Goal: Information Seeking & Learning: Learn about a topic

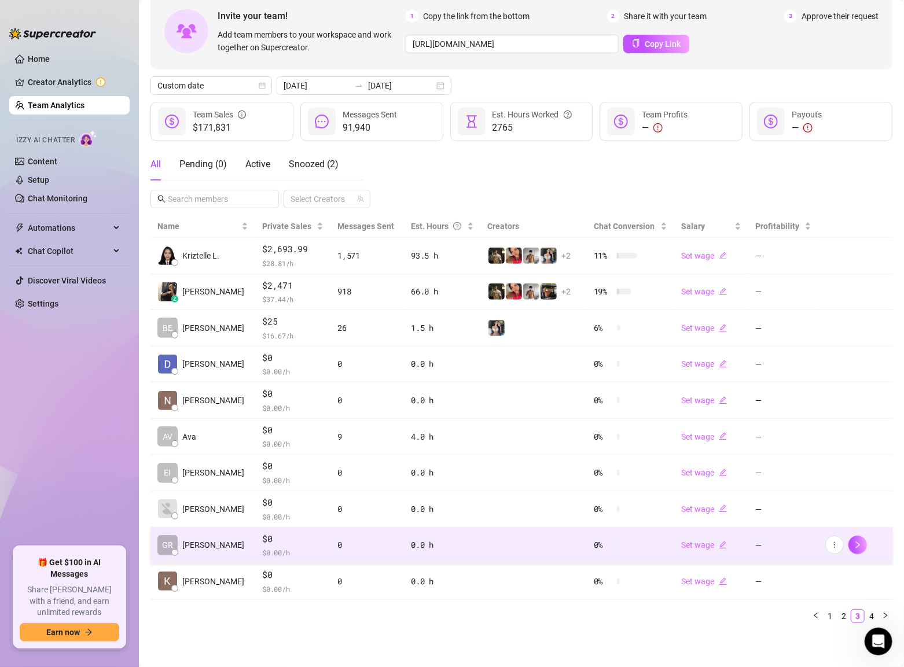
scroll to position [11, 0]
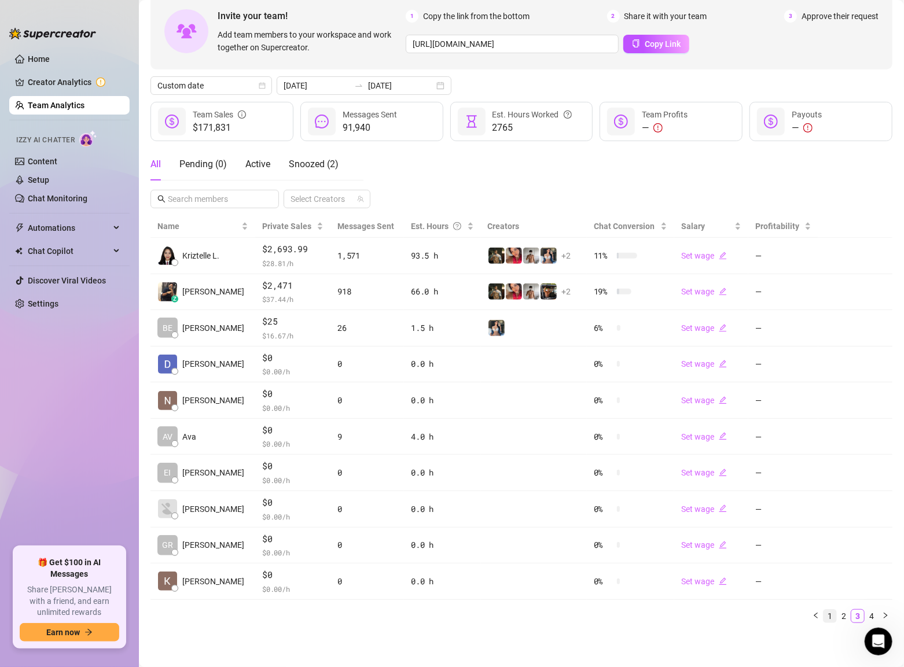
click at [830, 613] on link "1" at bounding box center [830, 616] width 13 height 13
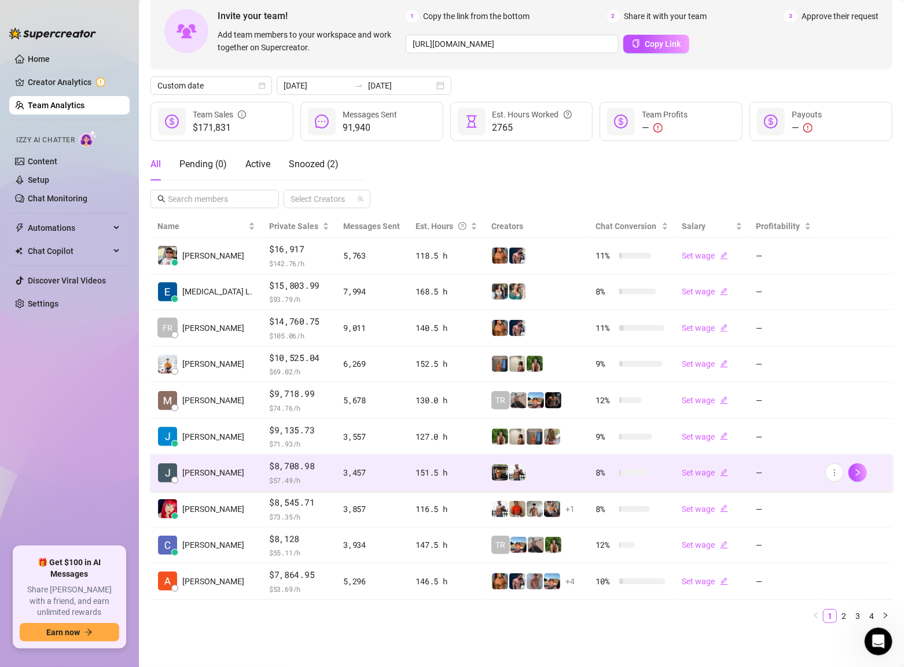
click at [269, 464] on span "$8,708.98" at bounding box center [299, 467] width 60 height 14
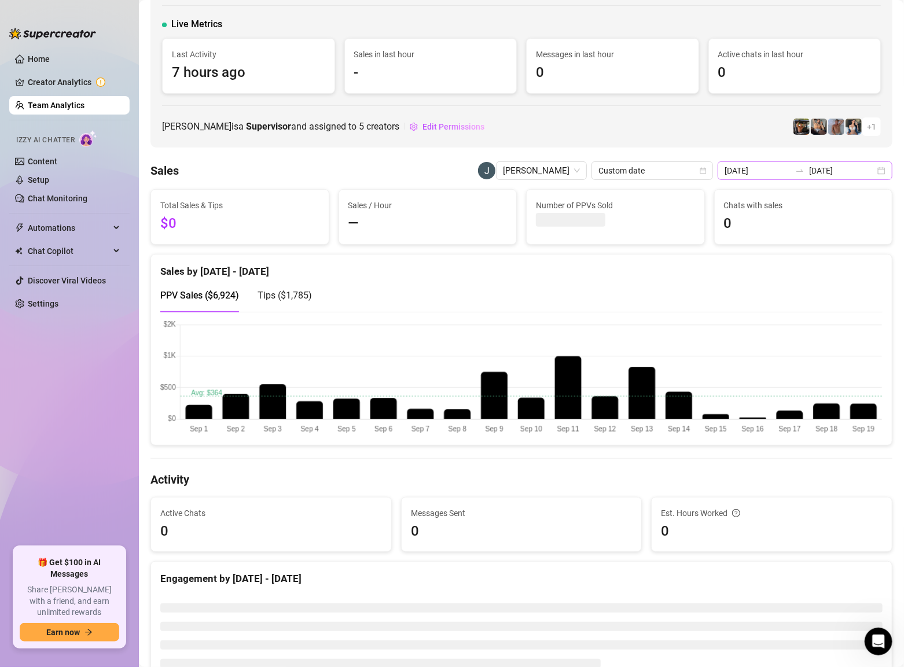
click at [881, 168] on div "[DATE] [DATE]" at bounding box center [805, 171] width 175 height 19
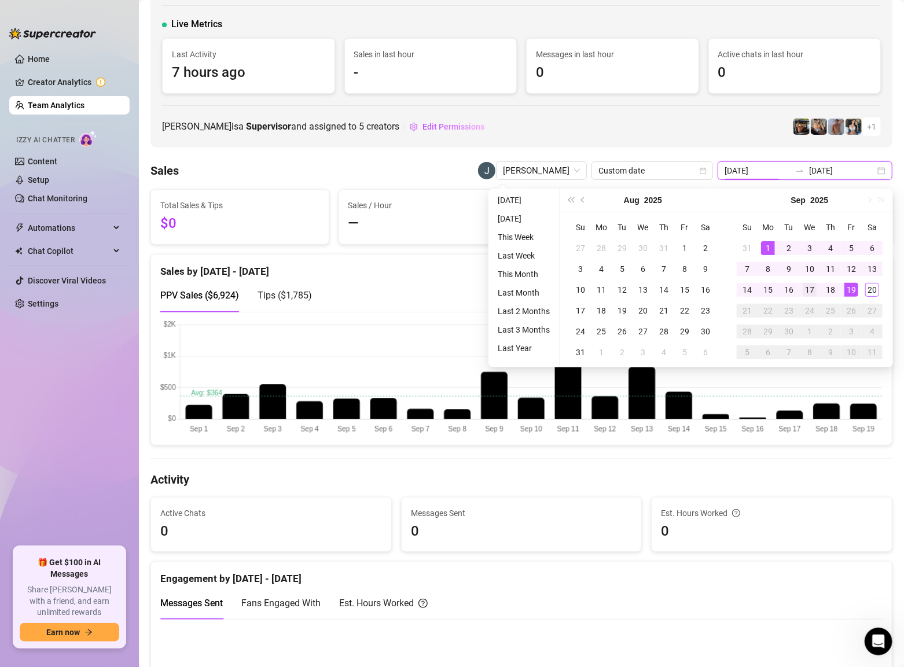
type input "[DATE]"
click at [805, 290] on div "17" at bounding box center [810, 290] width 14 height 14
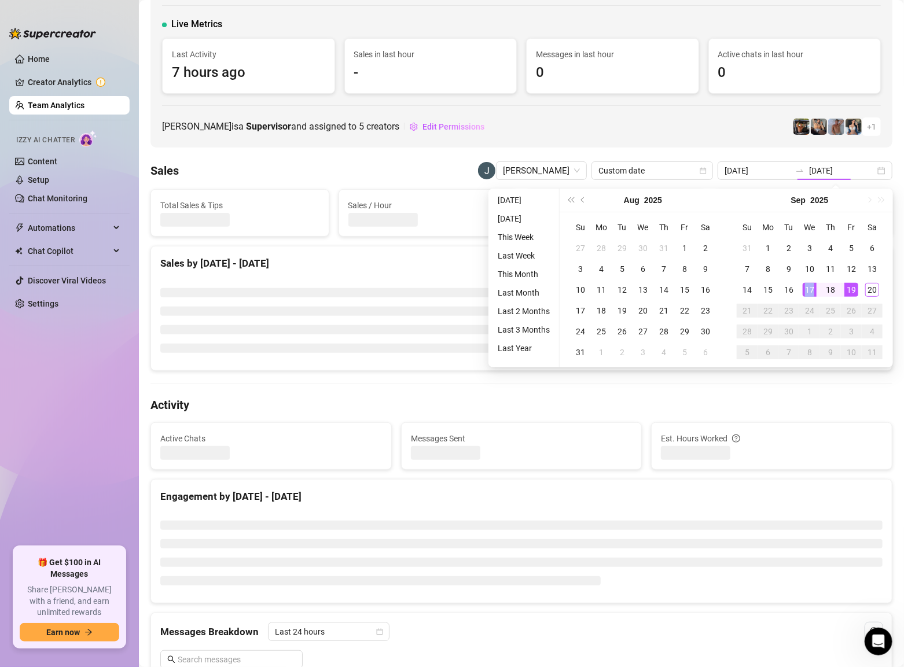
type input "[DATE]"
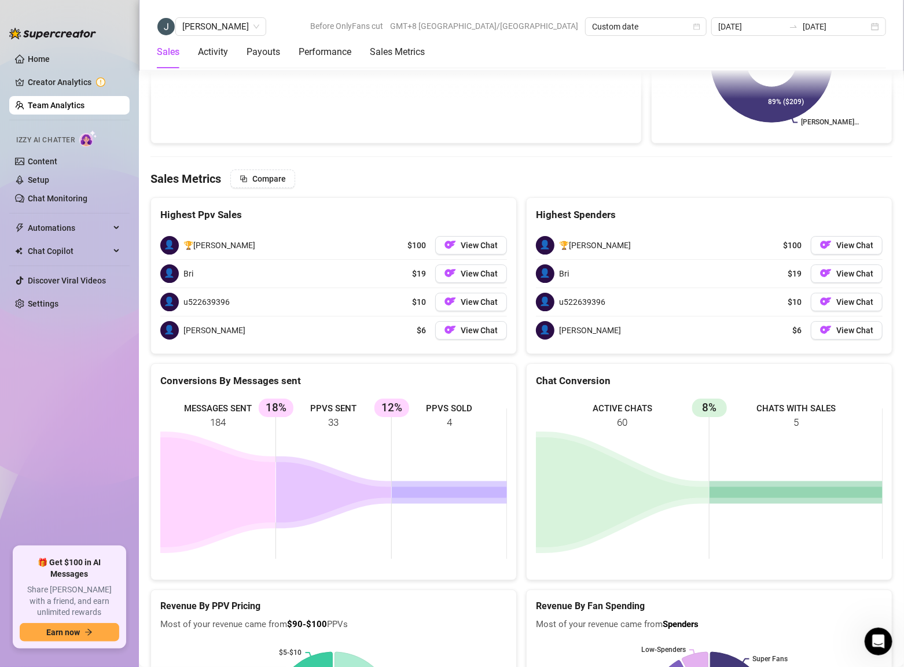
scroll to position [1955, 0]
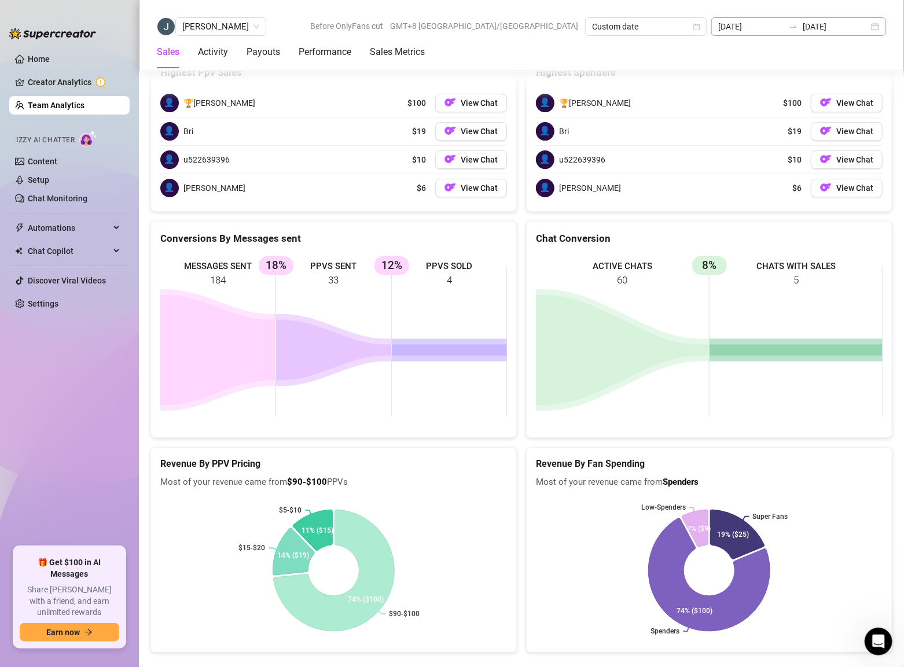
click at [872, 25] on div "[DATE] [DATE]" at bounding box center [798, 26] width 175 height 19
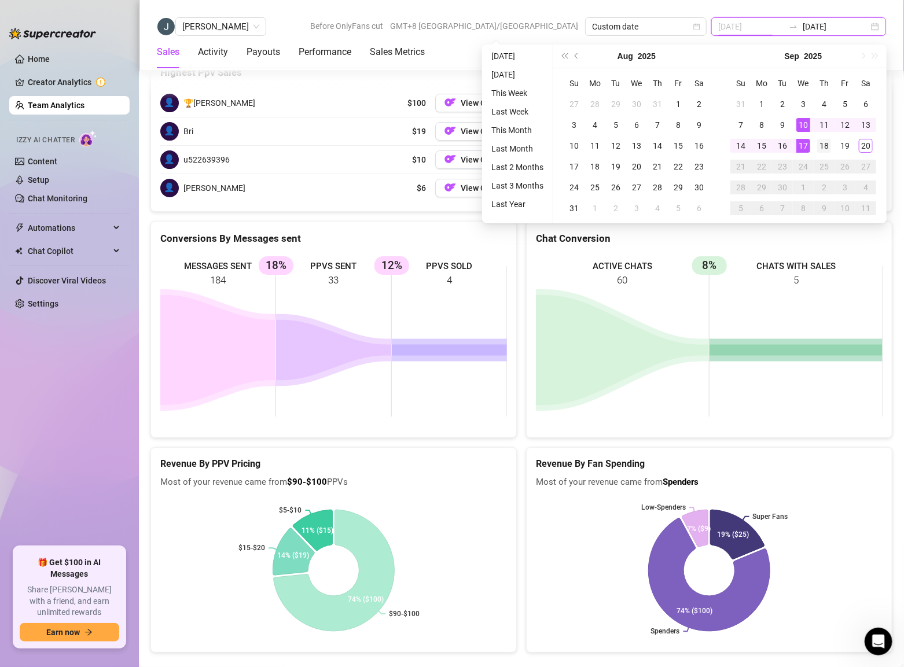
type input "[DATE]"
click at [819, 150] on div "18" at bounding box center [824, 146] width 14 height 14
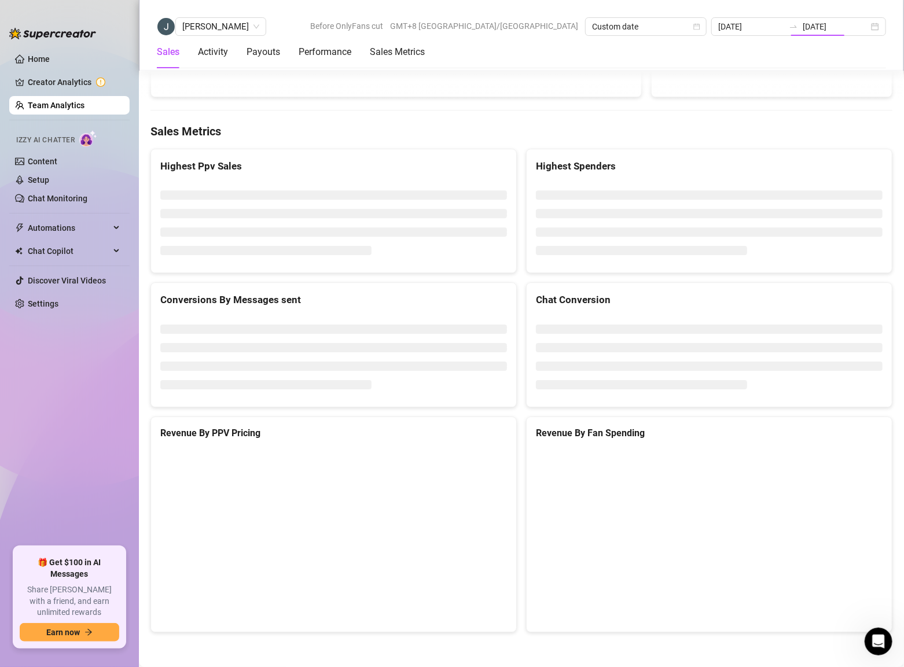
type input "[DATE]"
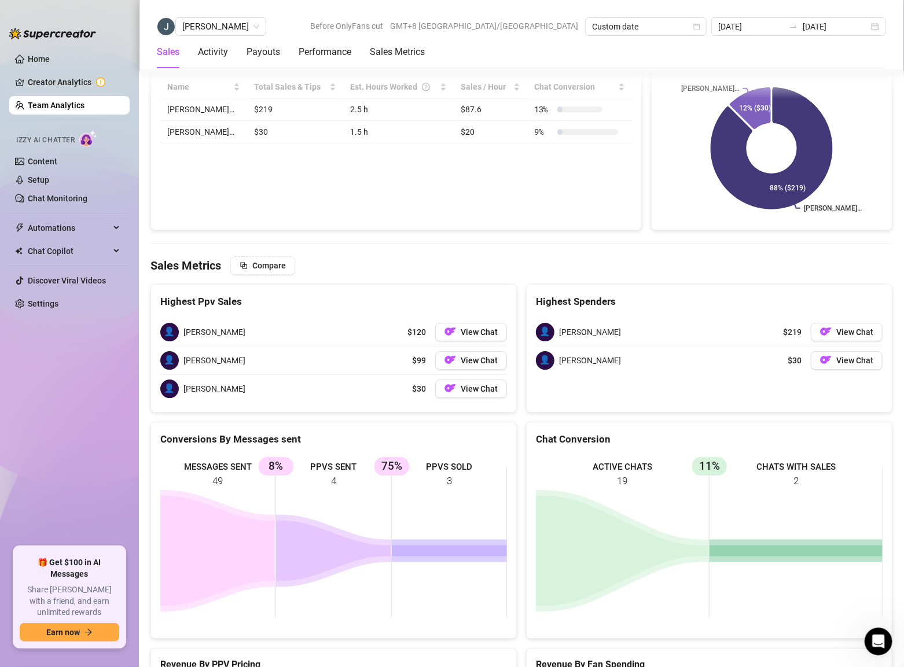
scroll to position [1927, 0]
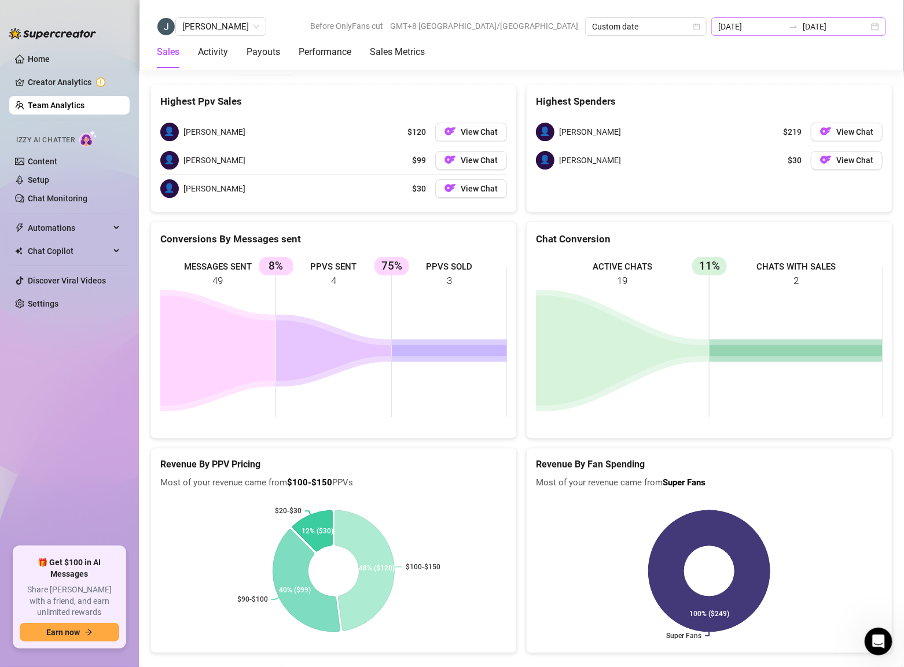
click at [883, 34] on div "[DATE] [DATE]" at bounding box center [798, 26] width 175 height 19
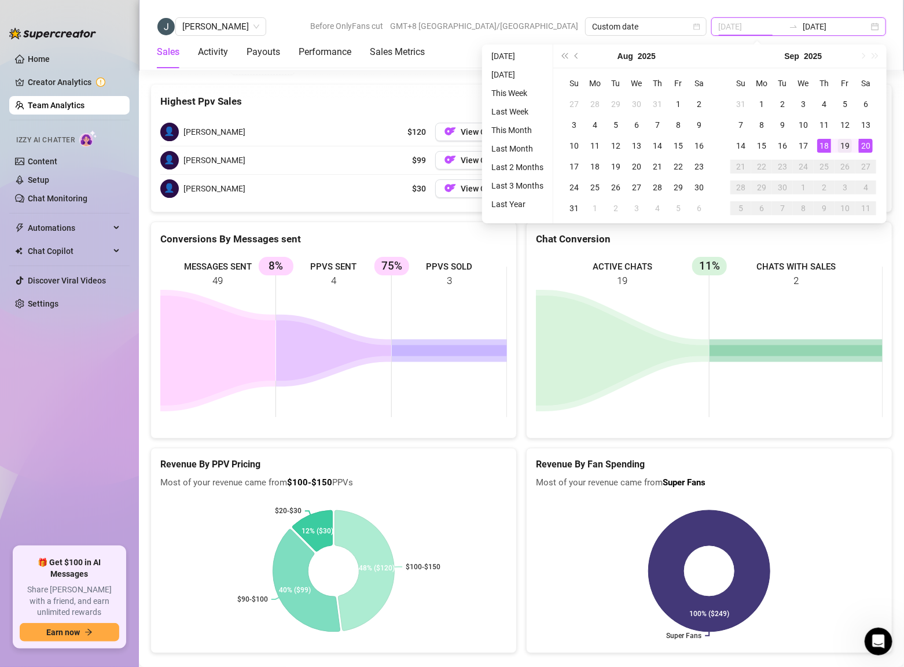
type input "[DATE]"
click at [847, 152] on div "19" at bounding box center [845, 146] width 14 height 14
type input "[DATE]"
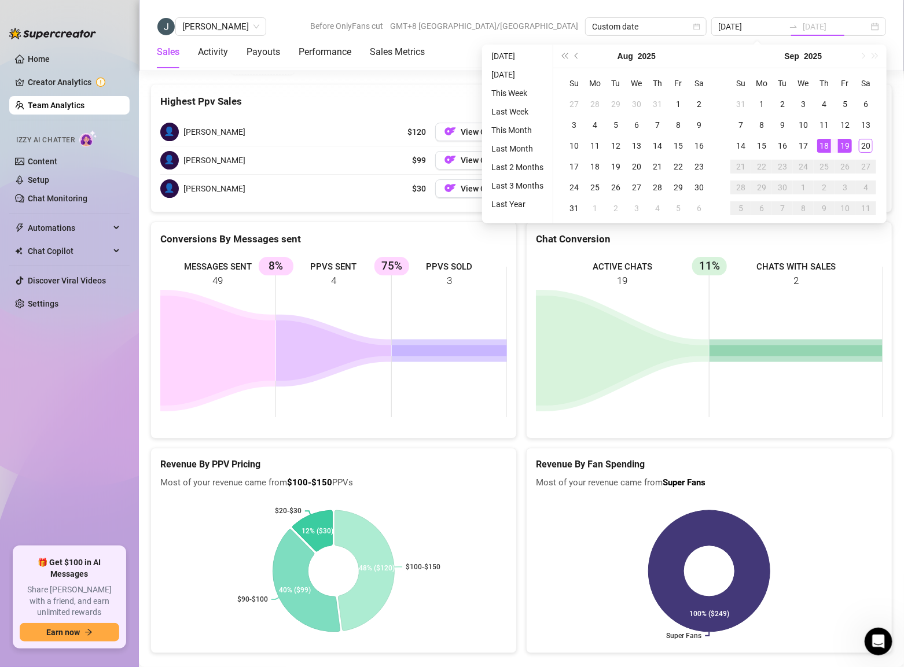
type input "[DATE]"
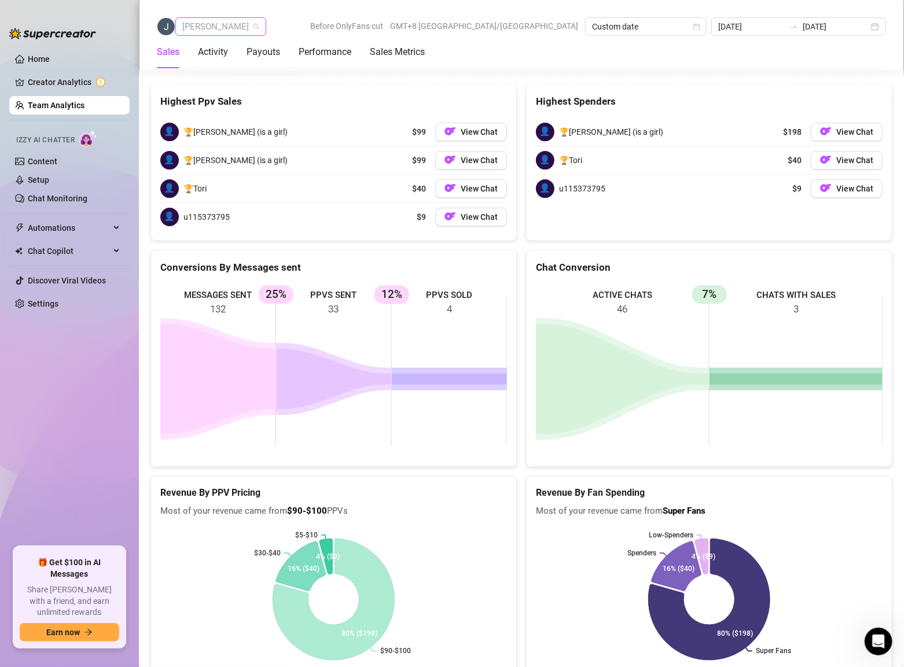
click at [244, 24] on span "[PERSON_NAME]" at bounding box center [220, 26] width 77 height 17
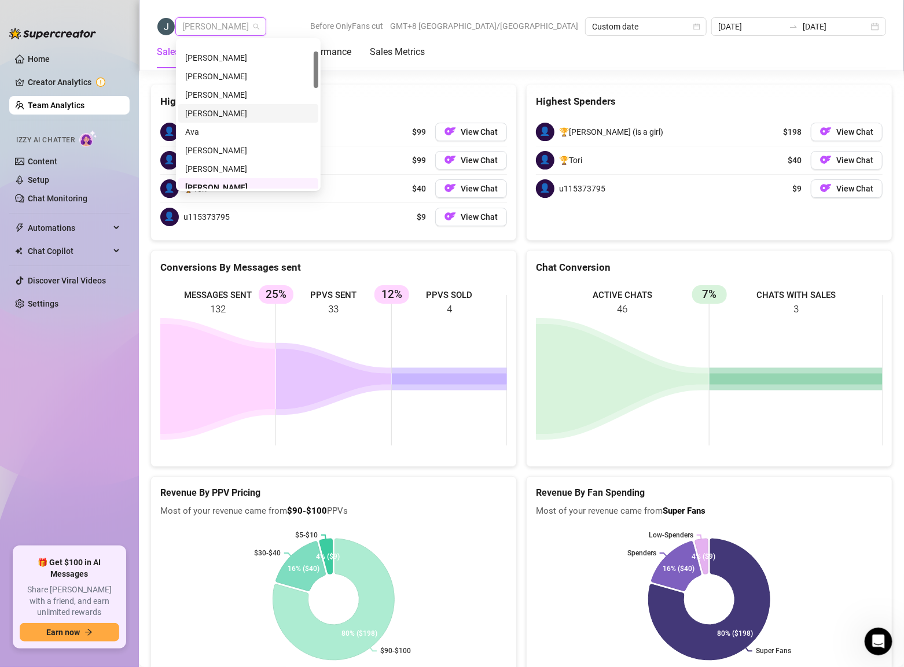
scroll to position [0, 0]
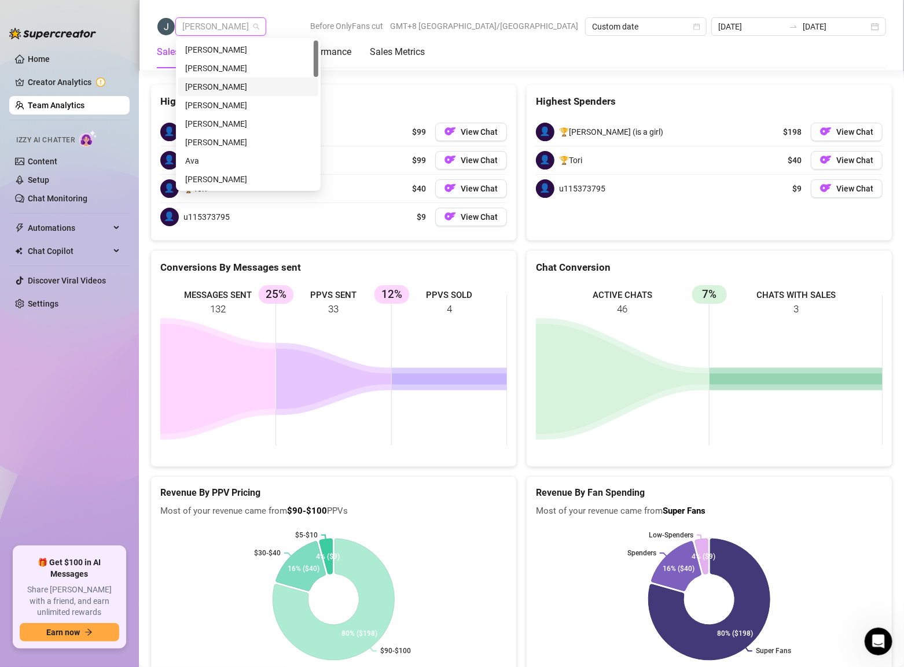
click at [229, 91] on div "[PERSON_NAME]" at bounding box center [248, 86] width 126 height 13
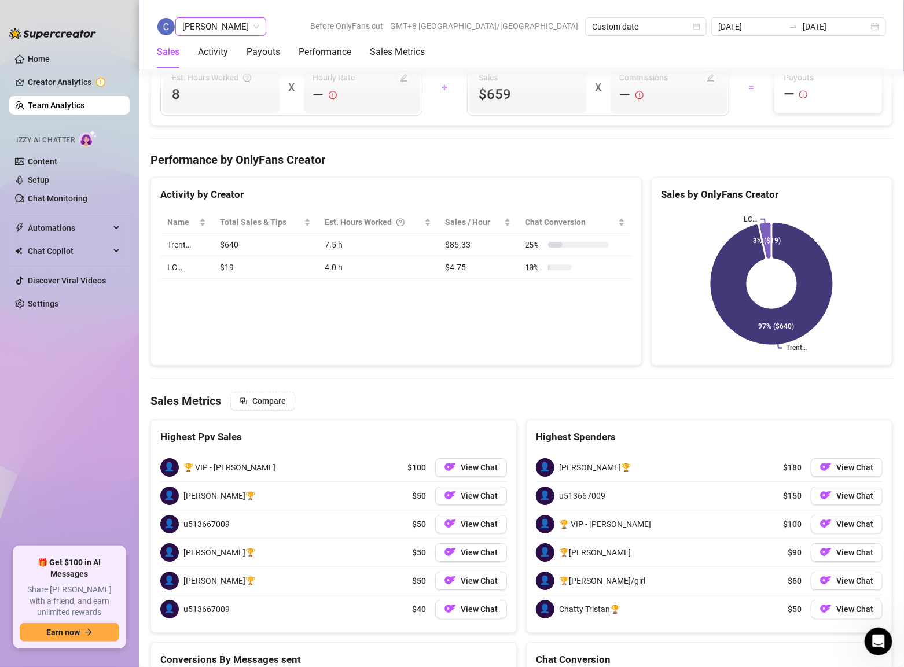
scroll to position [1652, 0]
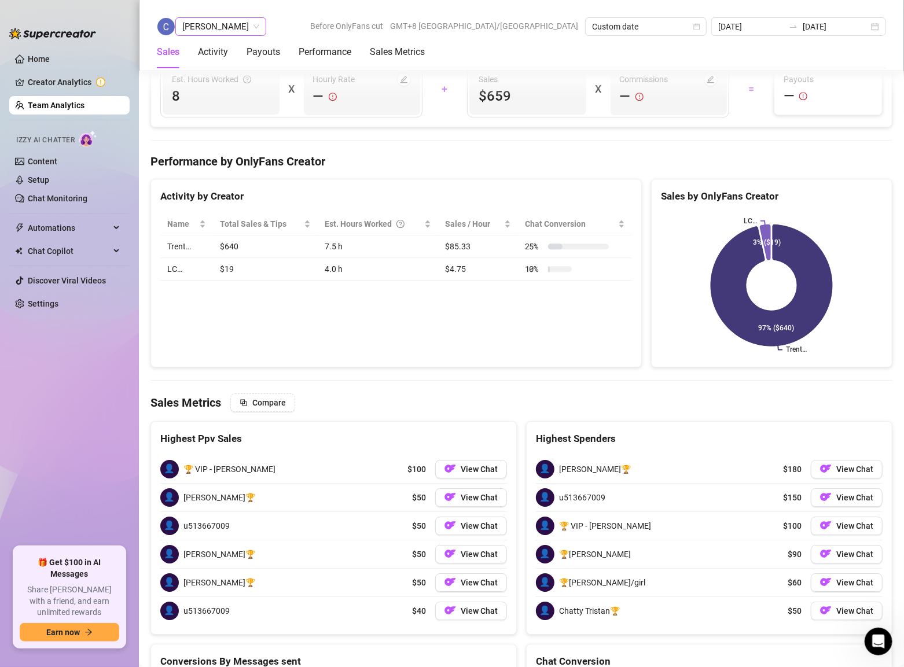
click at [259, 27] on span "[PERSON_NAME]" at bounding box center [220, 26] width 77 height 17
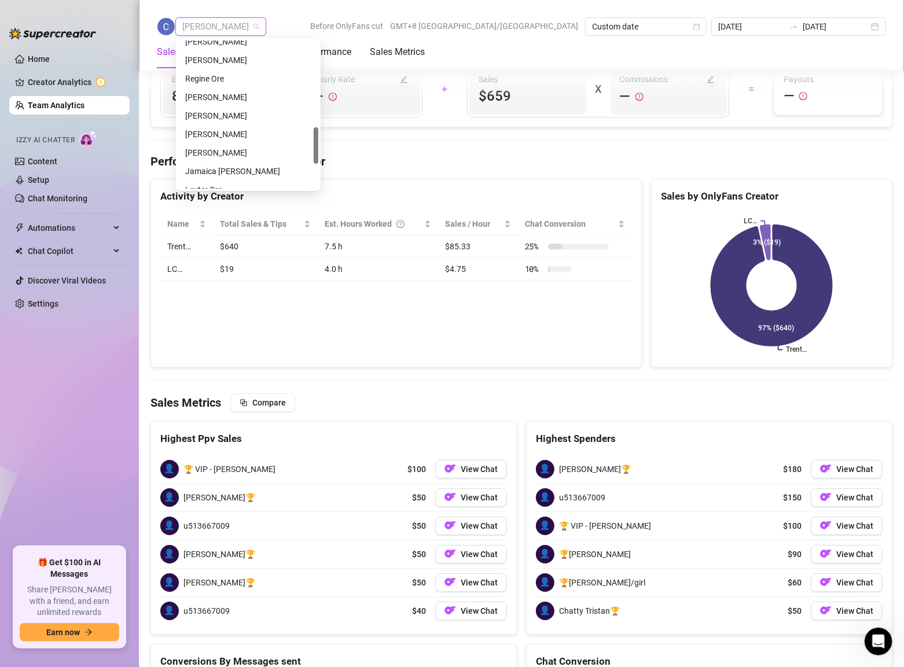
scroll to position [344, 0]
click at [236, 115] on div "[PERSON_NAME]" at bounding box center [248, 113] width 126 height 13
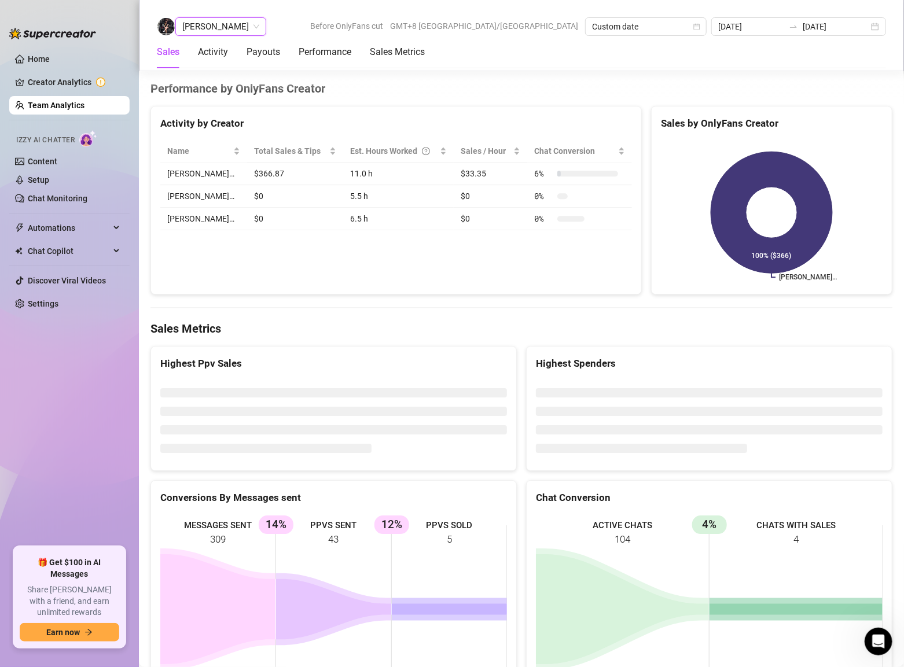
scroll to position [1679, 0]
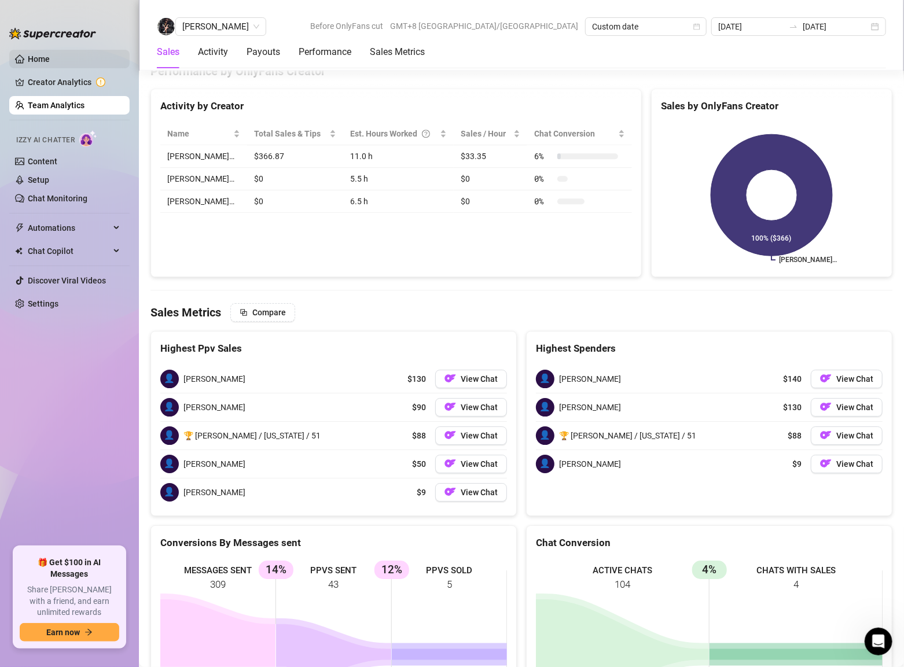
click at [34, 54] on link "Home" at bounding box center [39, 58] width 22 height 9
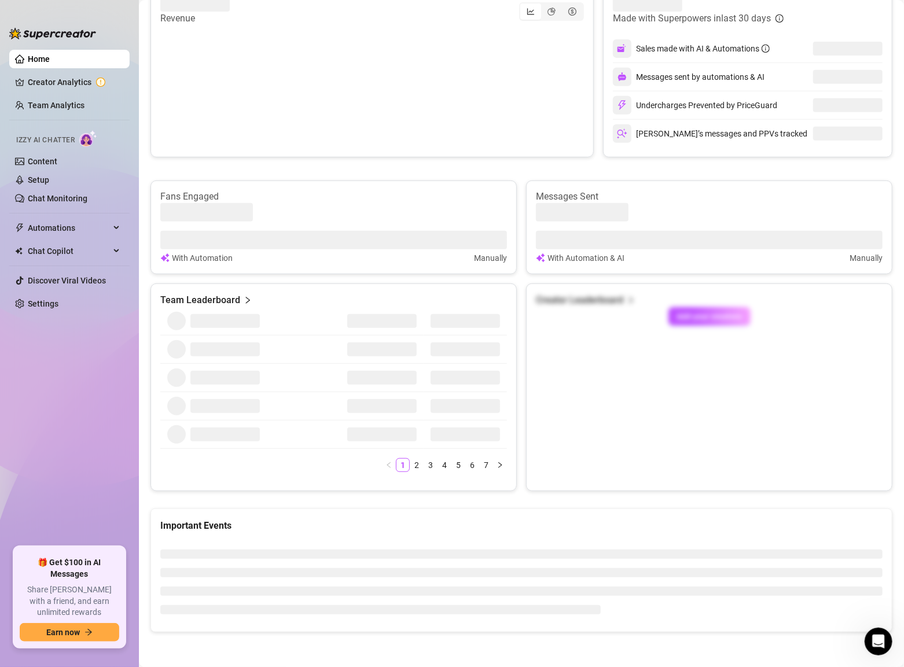
scroll to position [222, 0]
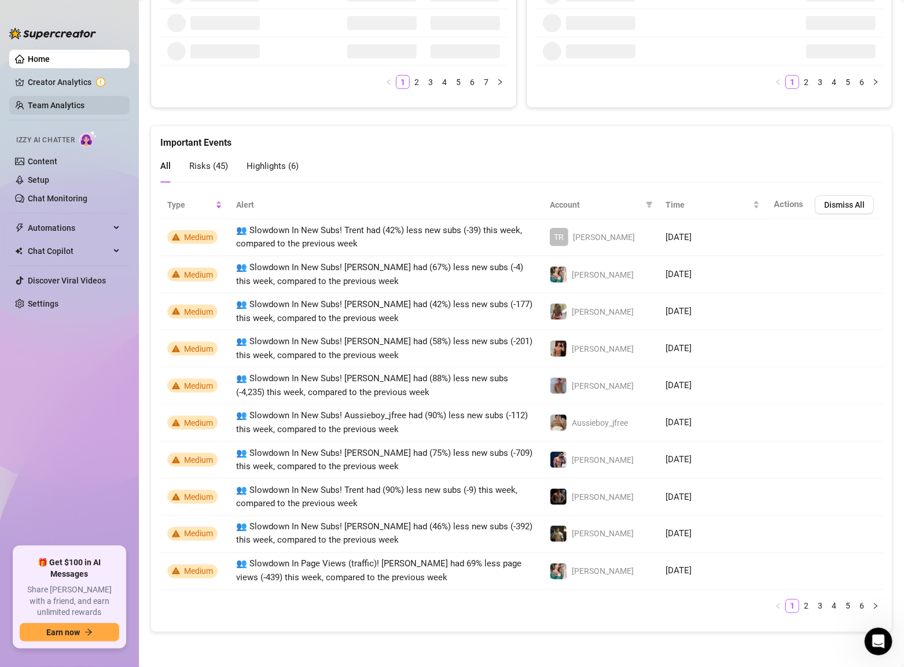
click at [63, 110] on link "Team Analytics" at bounding box center [56, 105] width 57 height 9
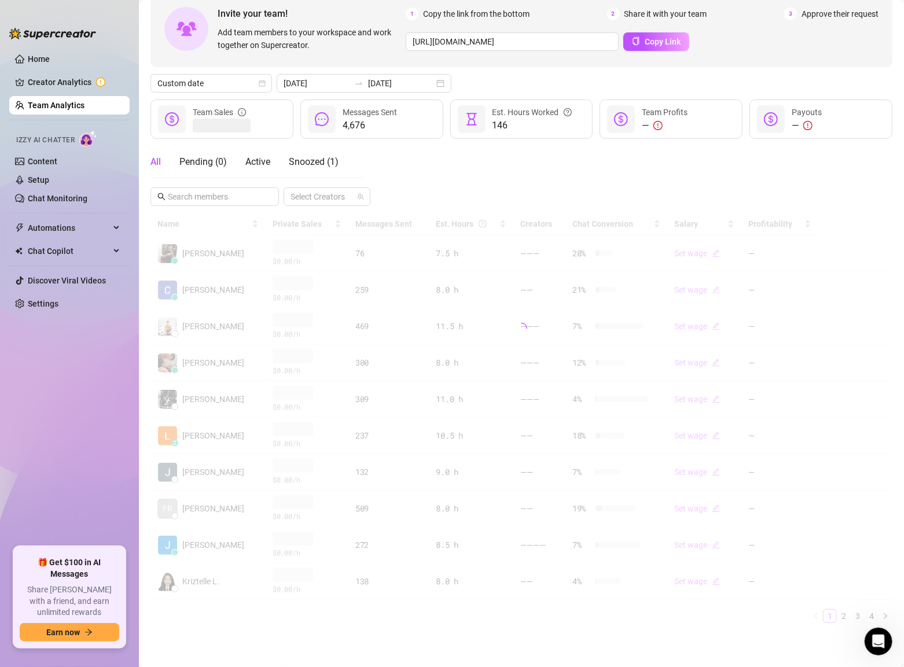
scroll to position [64, 0]
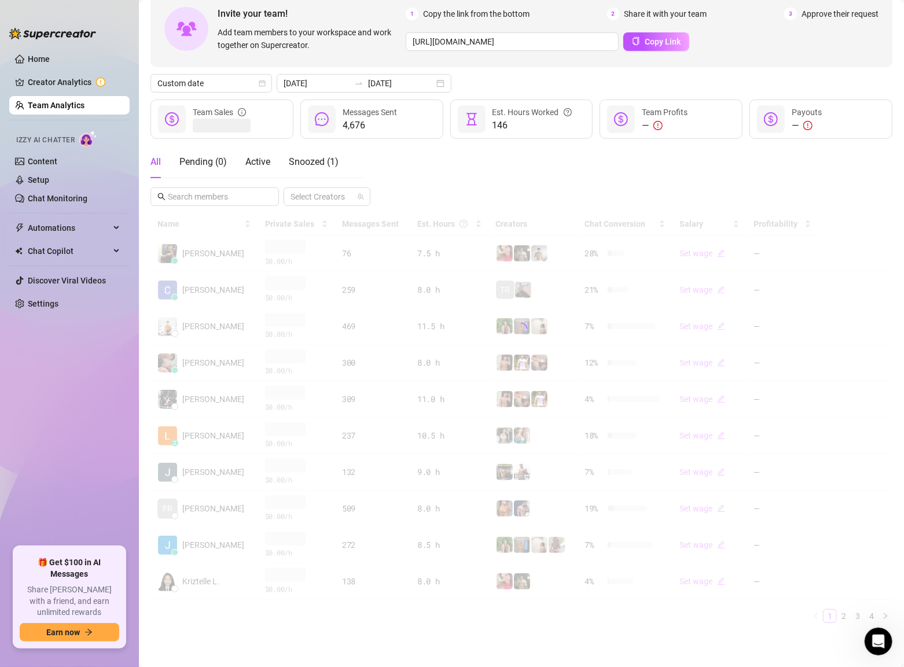
click at [429, 176] on div "All Pending ( 0 ) Active Snoozed ( 1 ) Select Creators" at bounding box center [522, 176] width 742 height 60
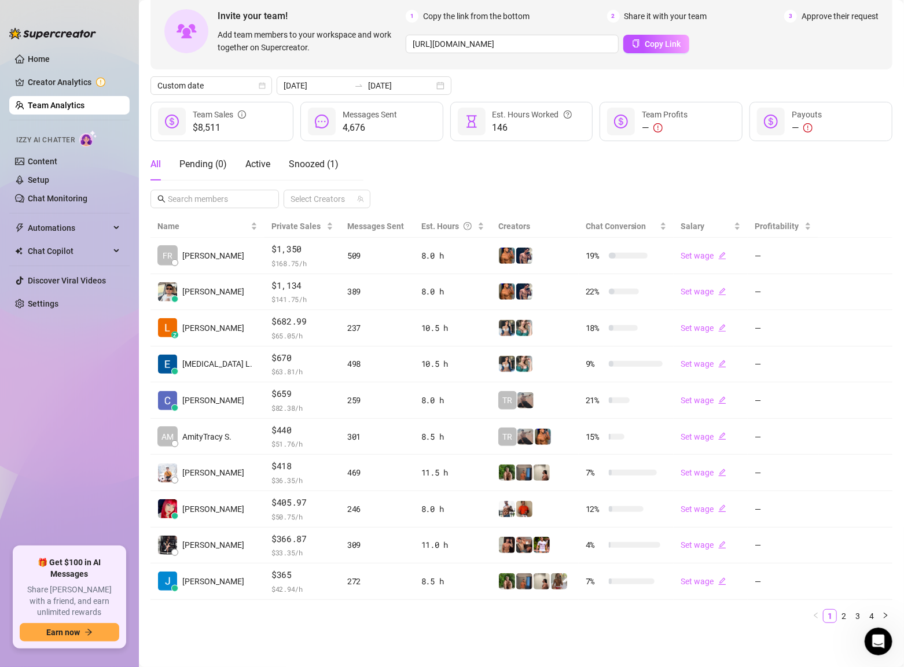
scroll to position [61, 0]
click at [417, 78] on div "[DATE] [DATE]" at bounding box center [364, 85] width 175 height 19
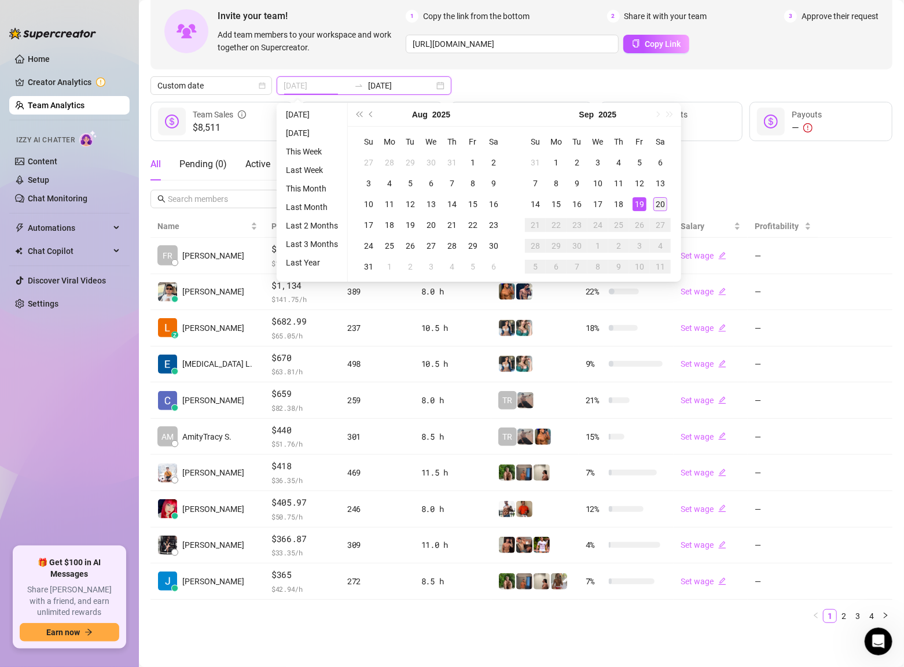
type input "[DATE]"
click at [657, 200] on div "20" at bounding box center [661, 204] width 14 height 14
type input "[DATE]"
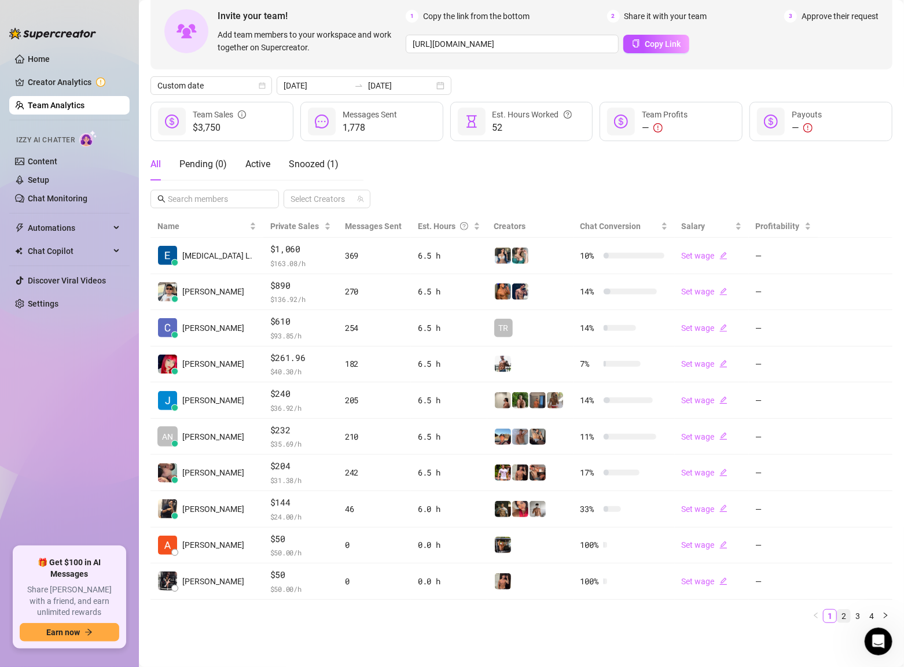
click at [849, 618] on link "2" at bounding box center [844, 616] width 13 height 13
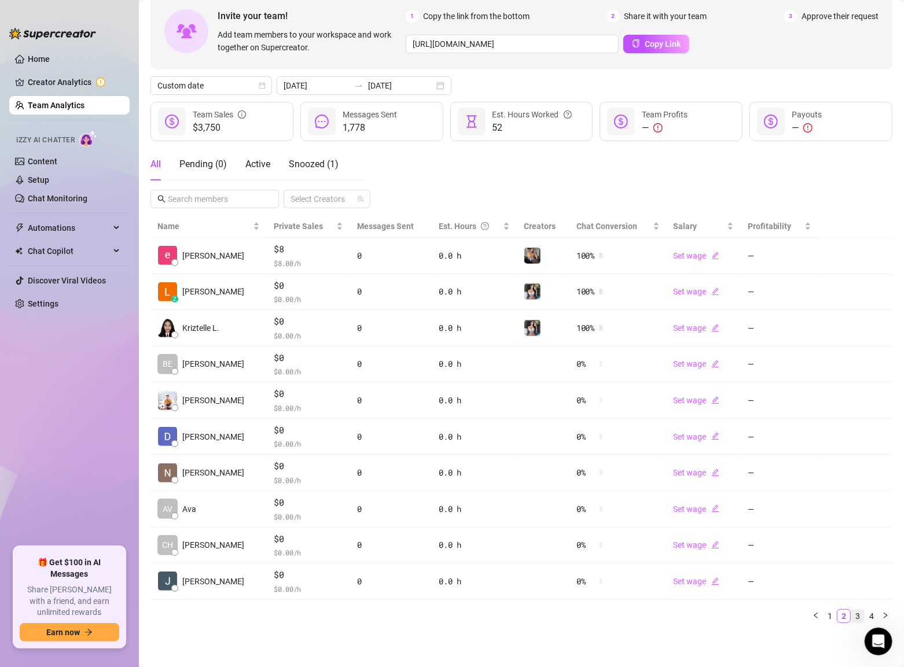
click at [855, 616] on link "3" at bounding box center [858, 616] width 13 height 13
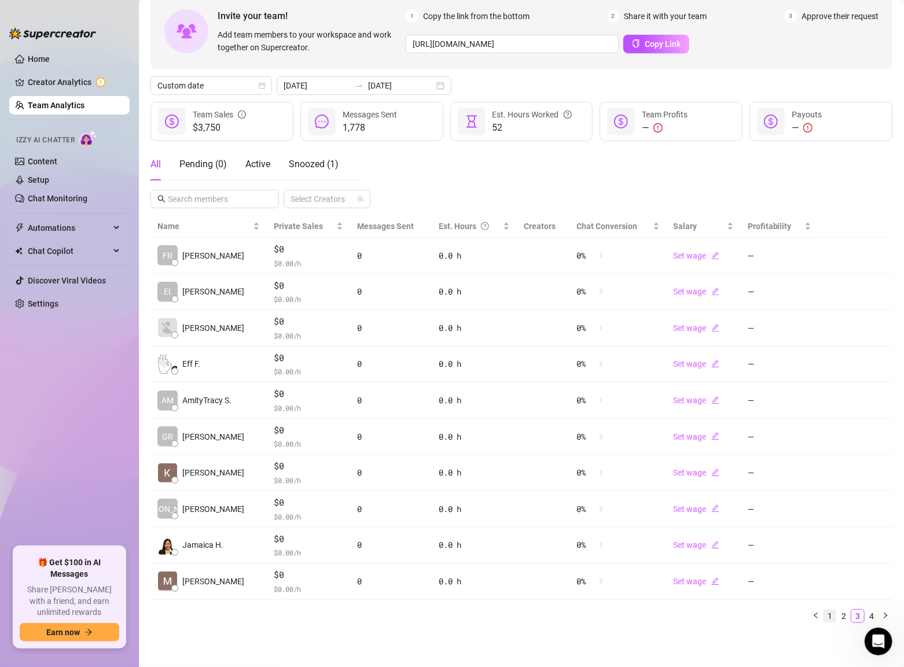
click at [831, 618] on link "1" at bounding box center [830, 616] width 13 height 13
